Goal: Information Seeking & Learning: Learn about a topic

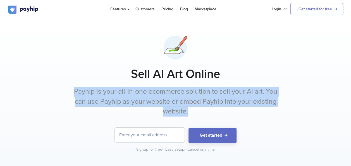
drag, startPoint x: 0, startPoint y: 0, endPoint x: 201, endPoint y: 110, distance: 229.5
click at [201, 110] on p "Payhip is your all-in-one ecommerce solution to sell your AI art. You can use P…" at bounding box center [176, 102] width 210 height 30
drag, startPoint x: 201, startPoint y: 110, endPoint x: 202, endPoint y: 120, distance: 9.2
click at [188, 115] on div at bounding box center [188, 115] width 0 height 0
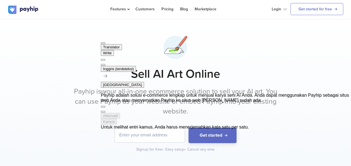
click at [268, 77] on h1 "Sell AI Art Online" at bounding box center [175, 74] width 335 height 14
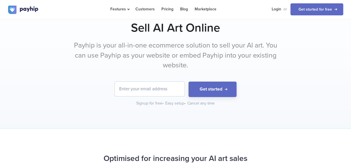
scroll to position [39, 0]
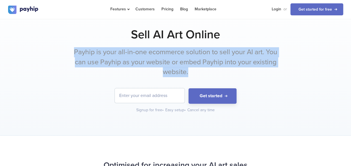
drag, startPoint x: 71, startPoint y: 52, endPoint x: 191, endPoint y: 75, distance: 121.7
click at [191, 75] on p "Payhip is your all-in-one ecommerce solution to sell your AI art. You can use P…" at bounding box center [176, 62] width 210 height 30
drag, startPoint x: 191, startPoint y: 75, endPoint x: 205, endPoint y: 81, distance: 15.6
click at [188, 76] on div at bounding box center [188, 76] width 0 height 0
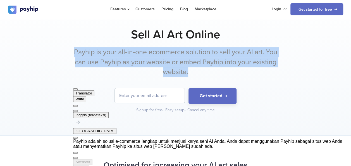
click at [78, 110] on button at bounding box center [75, 111] width 4 height 2
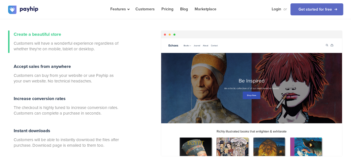
scroll to position [212, 0]
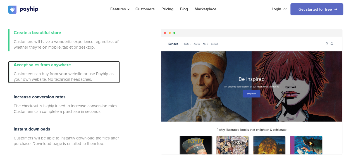
click at [47, 65] on span "Accept sales from anywhere" at bounding box center [42, 65] width 57 height 6
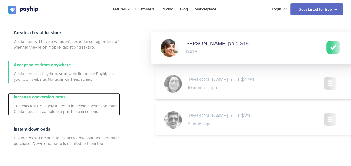
click at [43, 100] on div "Increase conversion rates The checkout is highly tuned to increase conversion r…" at bounding box center [67, 104] width 106 height 22
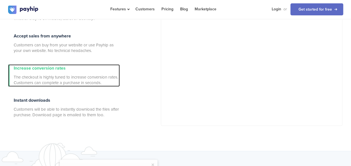
scroll to position [247, 0]
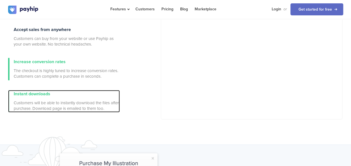
click at [42, 95] on span "Instant downloads" at bounding box center [32, 94] width 37 height 6
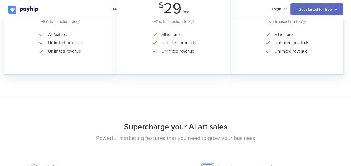
scroll to position [1045, 0]
